Goal: Task Accomplishment & Management: Complete application form

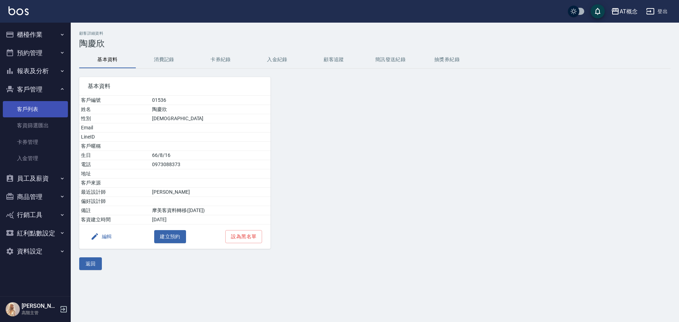
click at [39, 110] on link "客戶列表" at bounding box center [35, 109] width 65 height 16
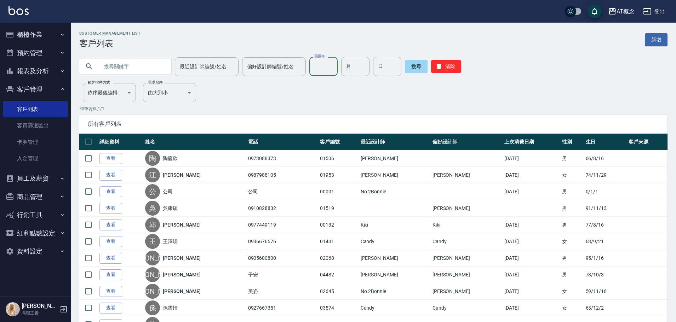
click at [323, 66] on input "民國年" at bounding box center [323, 66] width 28 height 19
type input "73"
type input "1"
type input "23"
